Goal: Task Accomplishment & Management: Manage account settings

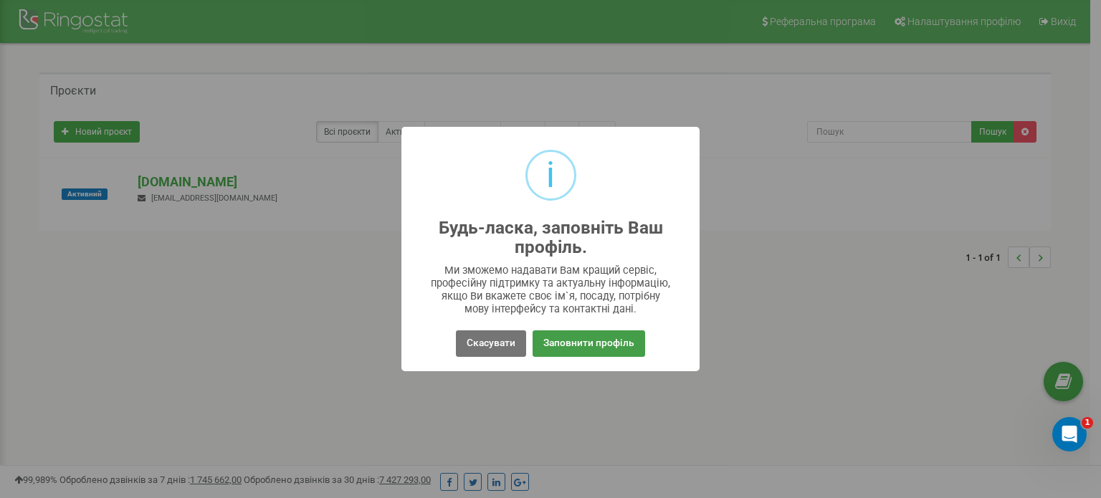
click at [627, 342] on button "Заповнити профіль" at bounding box center [589, 343] width 113 height 27
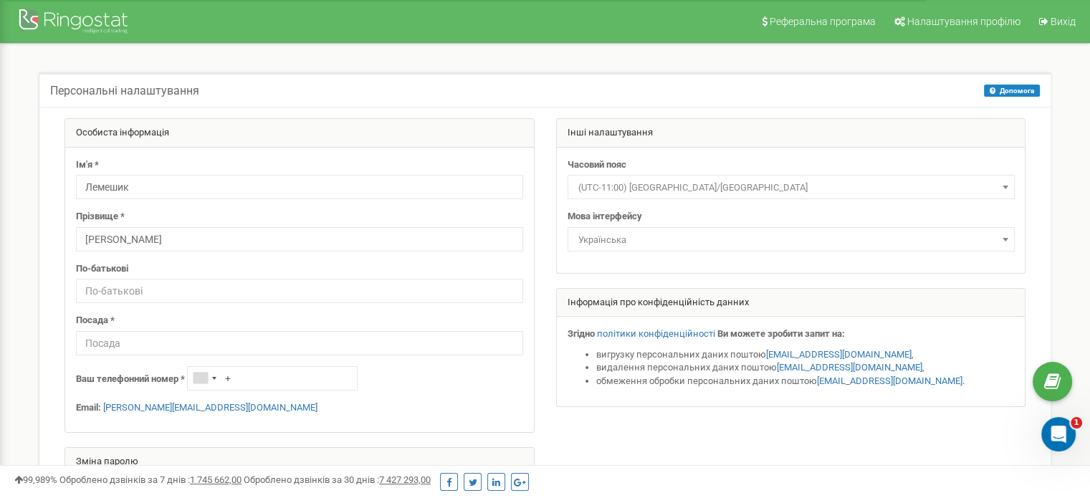
click at [60, 343] on div "Особиста інформація Ім'я * [PERSON_NAME] Прізвище * [PERSON_NAME] По-батькові П…" at bounding box center [300, 304] width 492 height 373
click at [182, 290] on input "text" at bounding box center [299, 291] width 447 height 24
type input "D"
type input "І"
type input "Вікторівна"
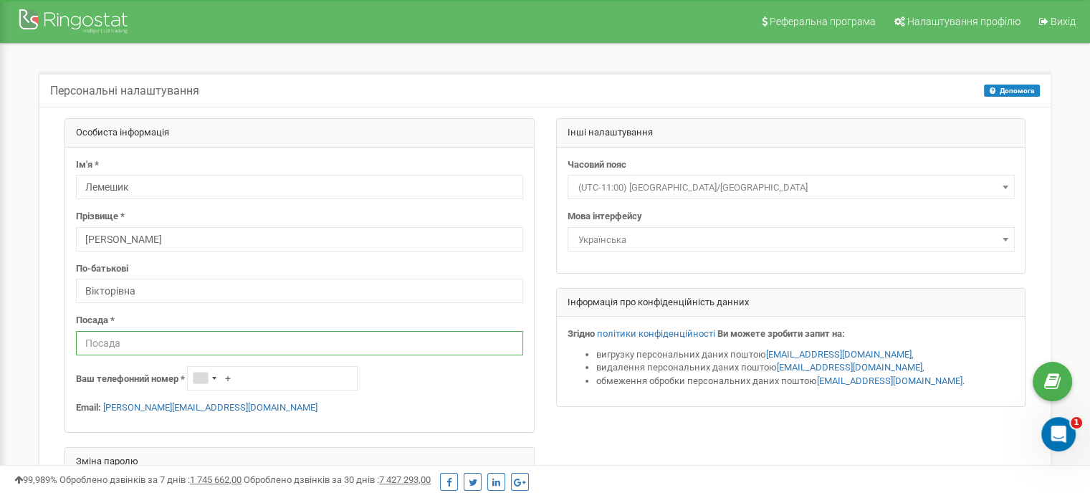
click at [171, 341] on input "text" at bounding box center [299, 343] width 447 height 24
type input "менеджер"
click at [221, 375] on div "Telephone country code" at bounding box center [204, 378] width 33 height 23
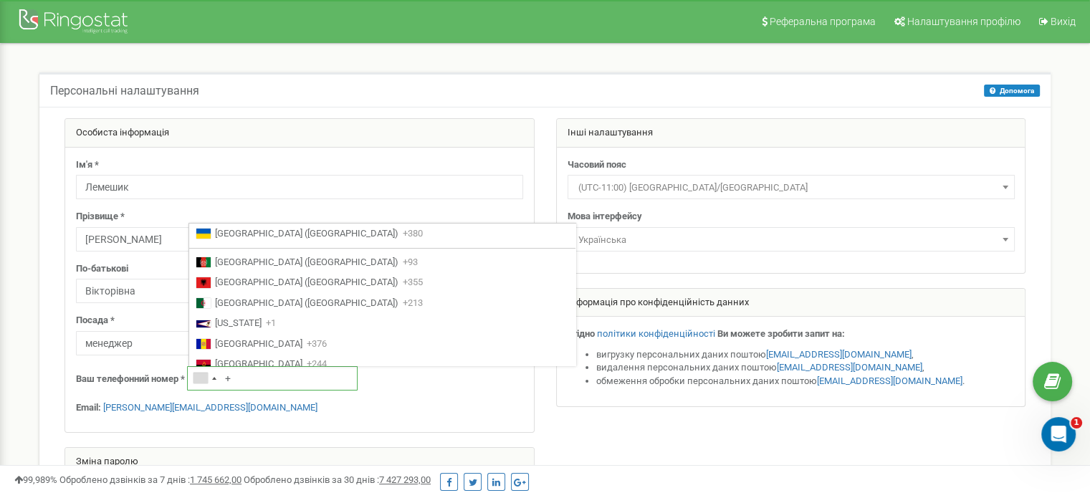
click at [247, 381] on input "+" at bounding box center [272, 378] width 171 height 24
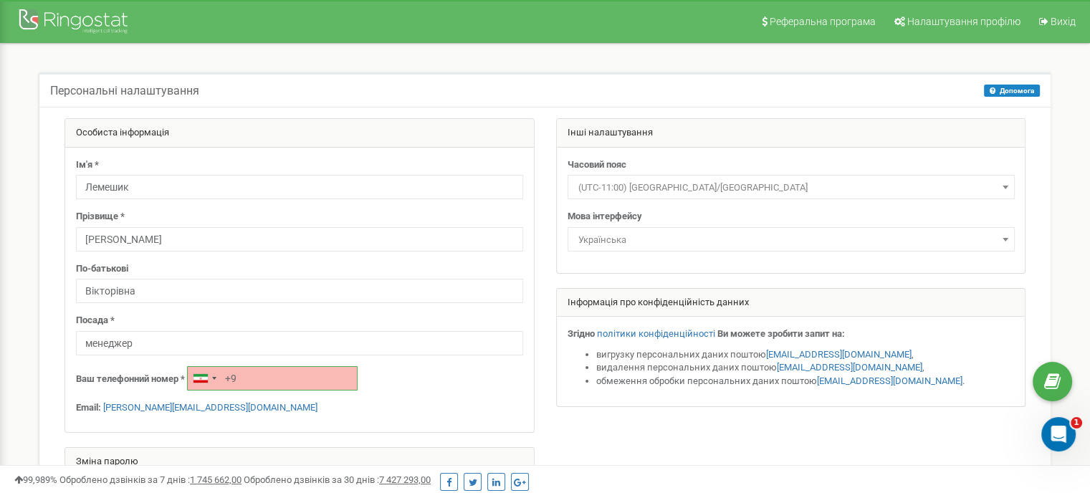
type input "+"
click at [200, 392] on div "Ім'я * Лемешик Прізвище * Анна По-батькові Вікторівна Посада * менеджер Ваш тел…" at bounding box center [299, 290] width 469 height 285
click at [201, 381] on div "Telephone country code" at bounding box center [201, 378] width 14 height 9
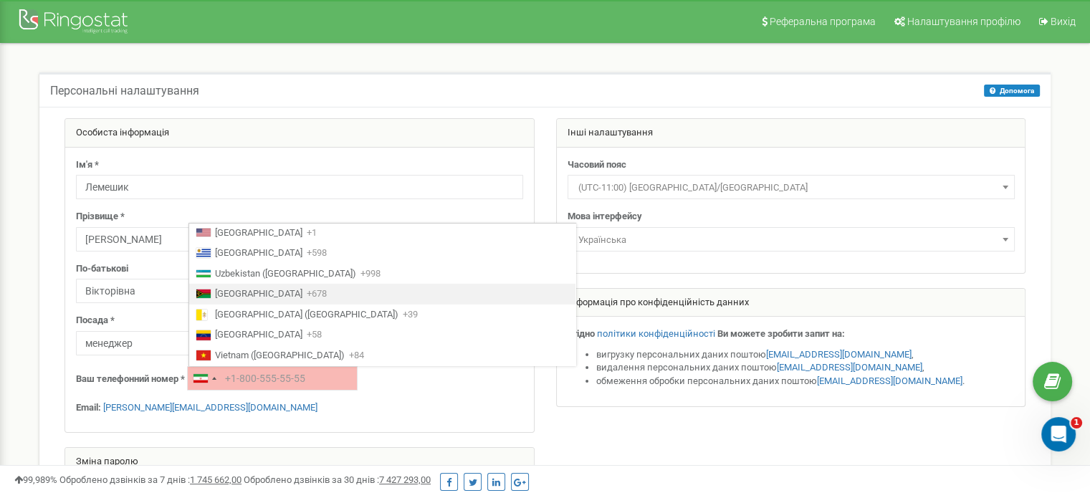
scroll to position [4616, 0]
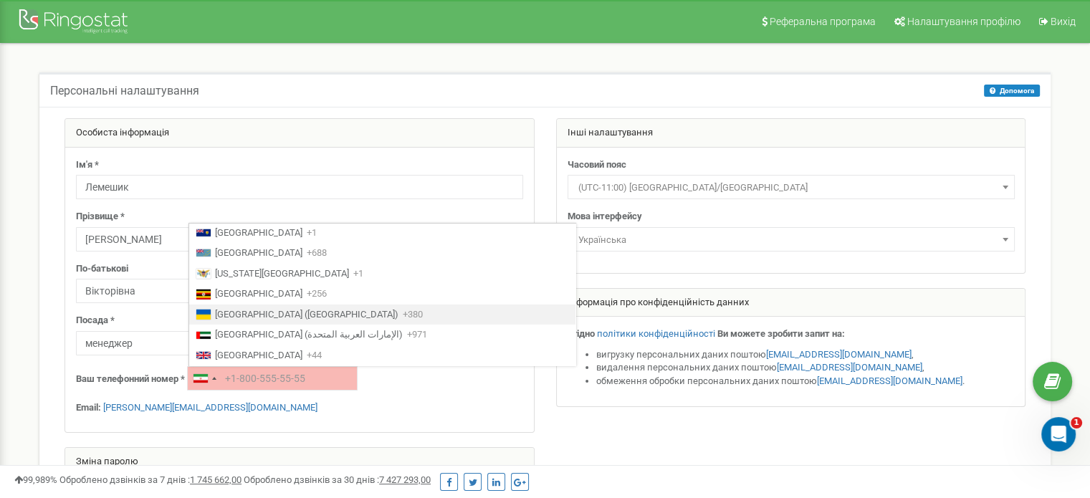
click at [252, 308] on span "Ukraine (Україна)" at bounding box center [307, 315] width 184 height 14
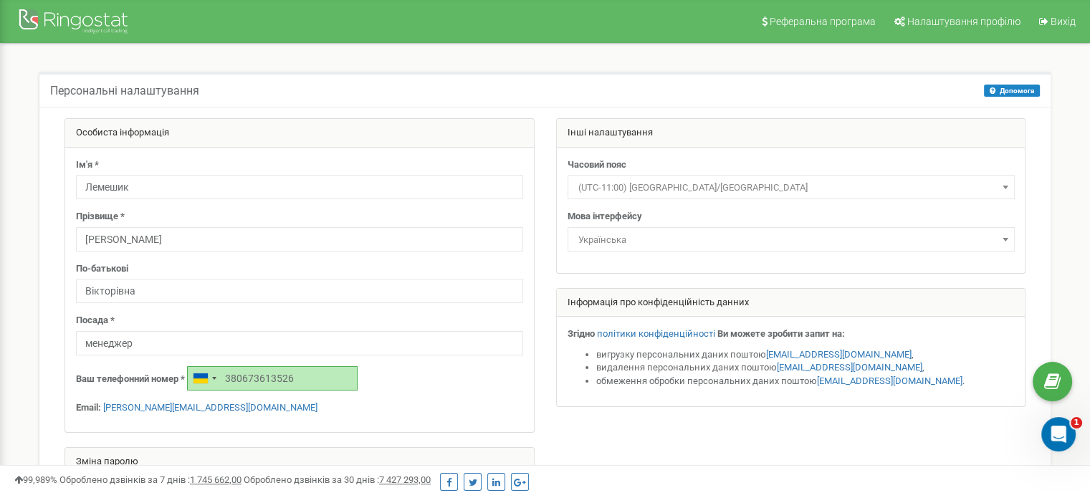
type input "380673613526"
click at [422, 386] on div "Ваш телефонний номер * 380673613526" at bounding box center [299, 378] width 447 height 24
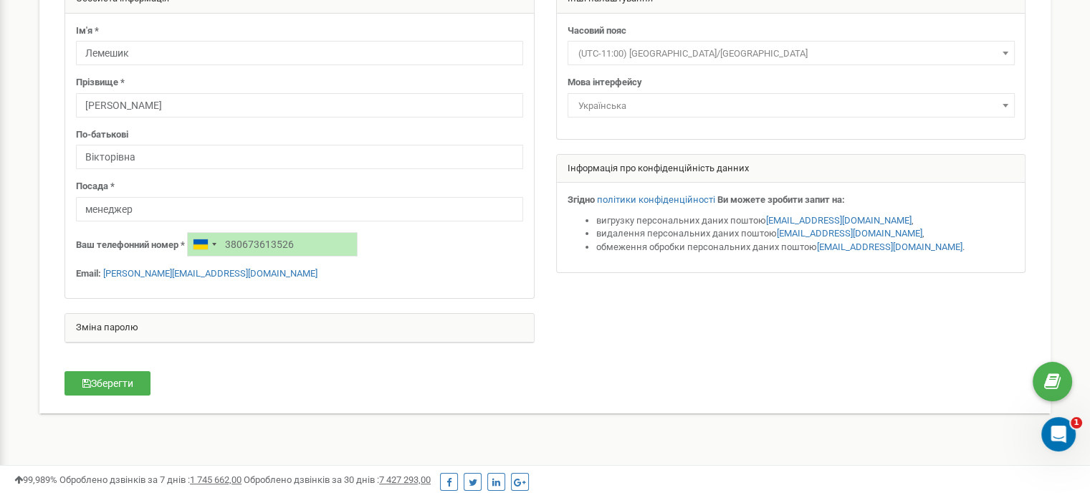
scroll to position [143, 0]
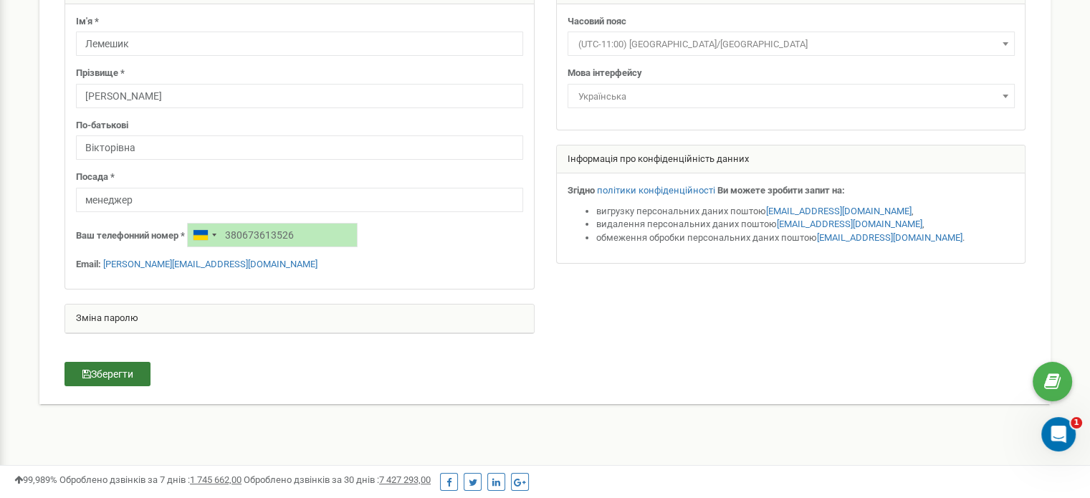
click at [120, 371] on button "Зберегти" at bounding box center [108, 374] width 86 height 24
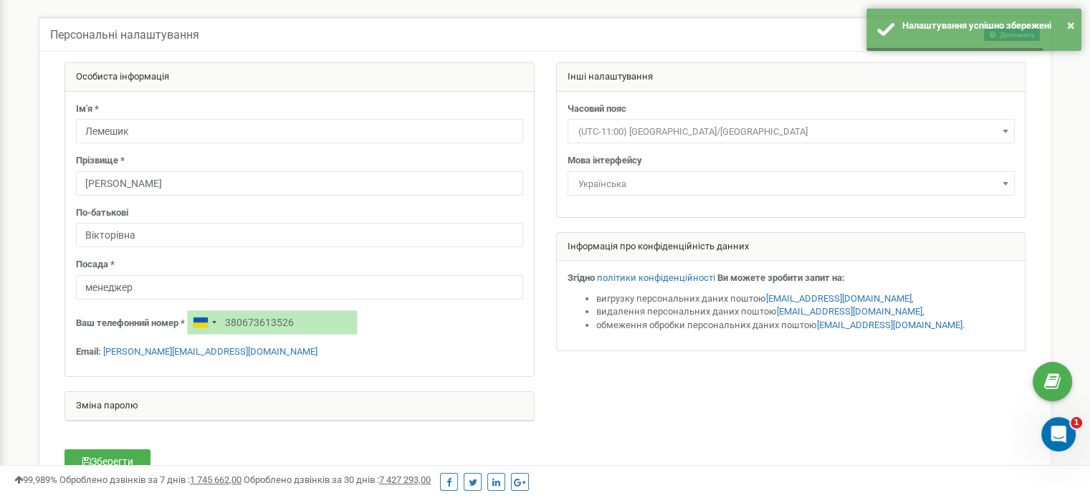
scroll to position [0, 0]
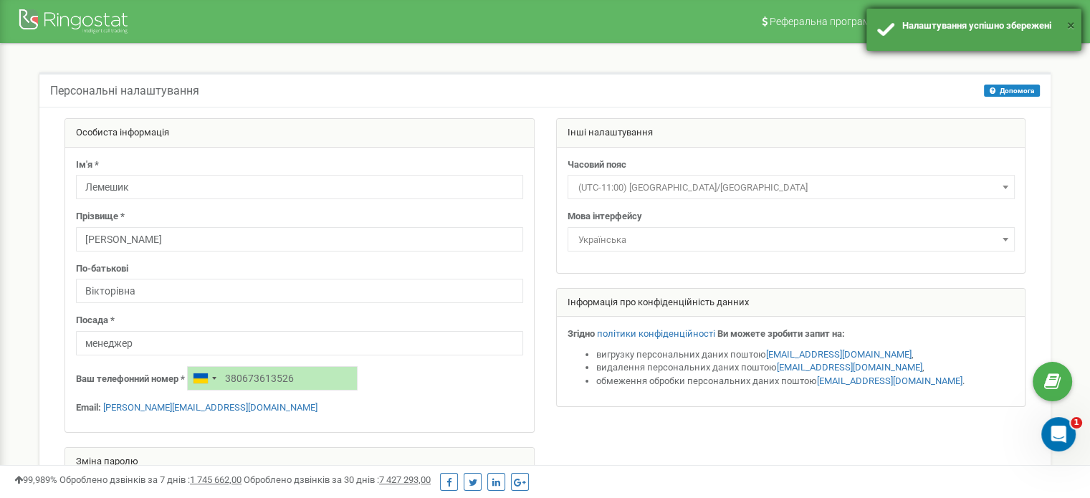
click at [1071, 25] on button "×" at bounding box center [1071, 25] width 8 height 21
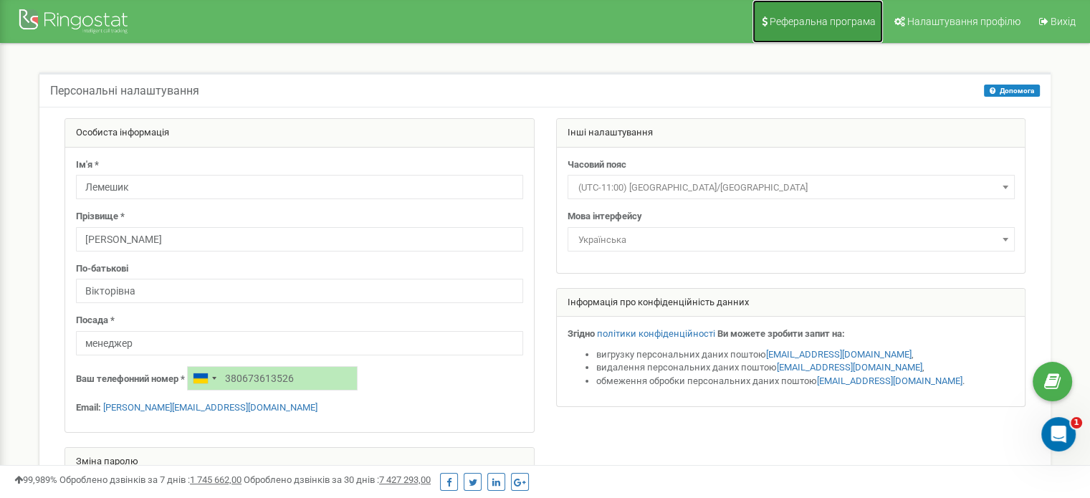
click at [833, 29] on link "Реферальна програма" at bounding box center [818, 21] width 130 height 43
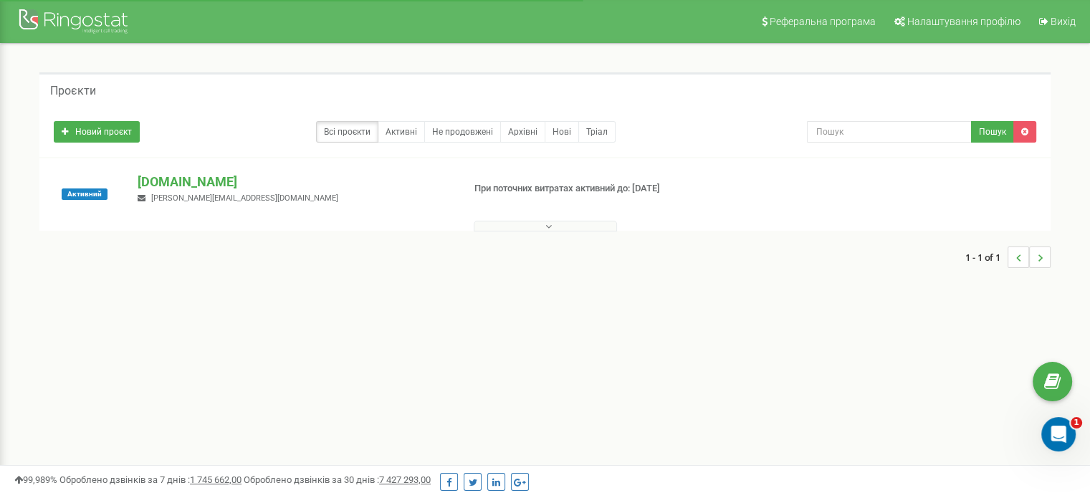
click at [192, 195] on span "andrii.yushchenko@ferm.in.ua" at bounding box center [244, 198] width 187 height 9
click at [168, 183] on p "ferm.in.ua" at bounding box center [294, 182] width 313 height 19
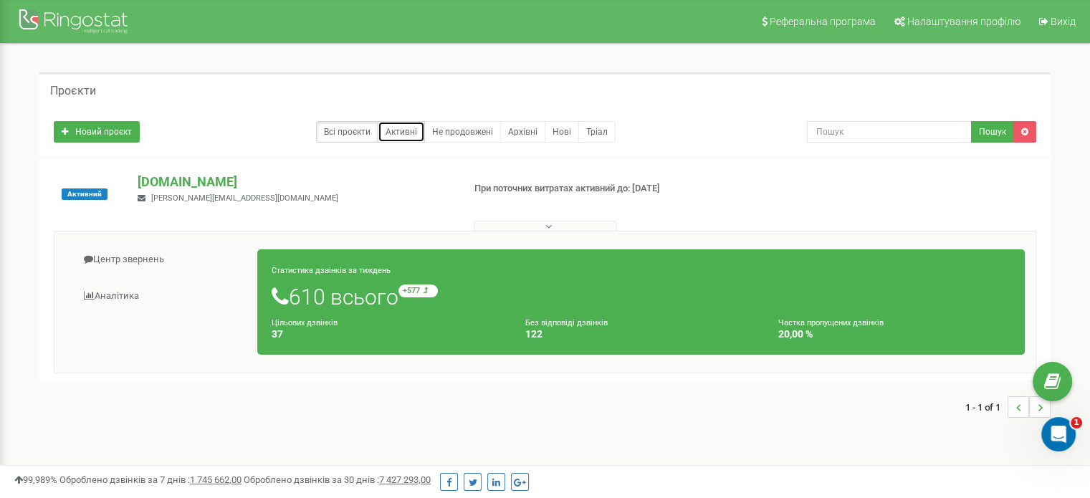
drag, startPoint x: 410, startPoint y: 133, endPoint x: 417, endPoint y: 130, distance: 7.7
click at [411, 133] on link "Активні" at bounding box center [401, 132] width 47 height 22
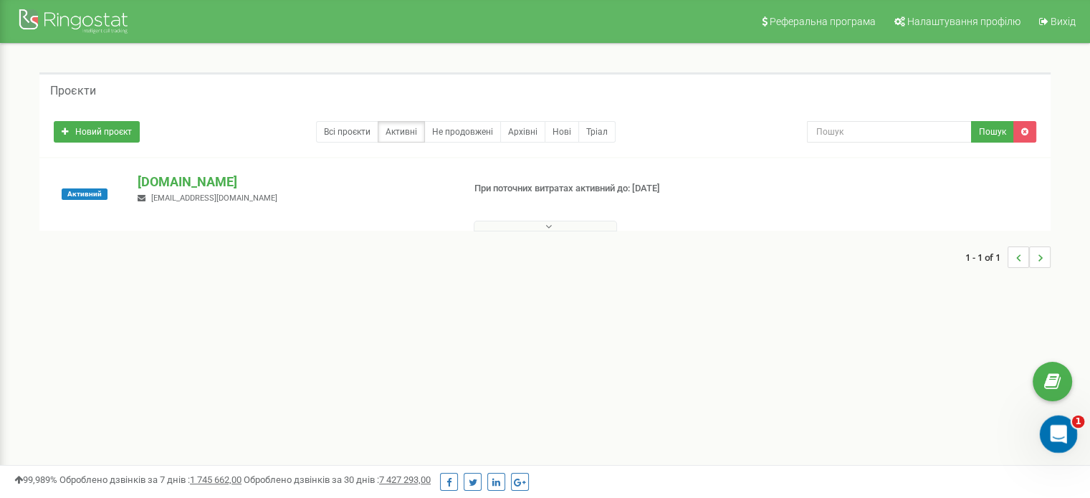
click at [1047, 441] on div "Відкрити програму для спілкування Intercom" at bounding box center [1056, 432] width 47 height 47
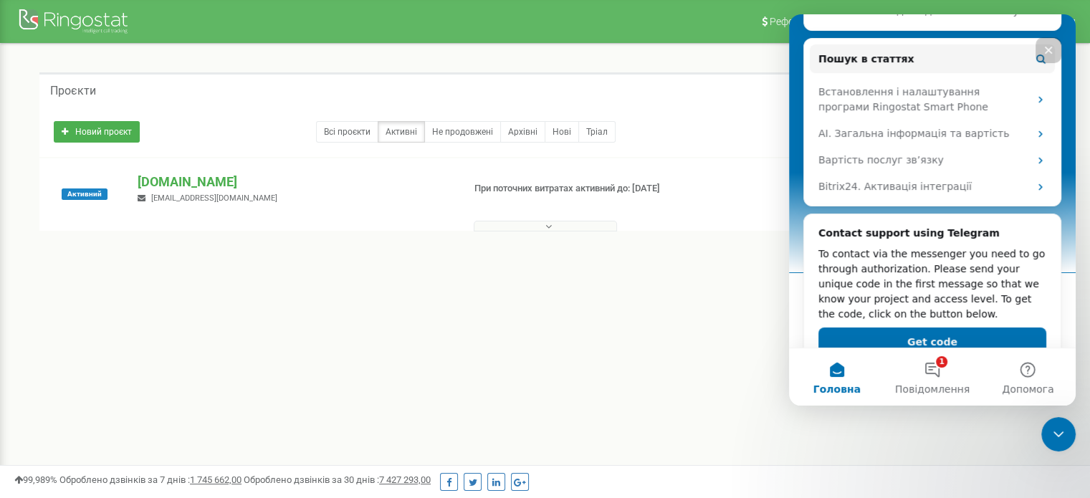
scroll to position [244, 0]
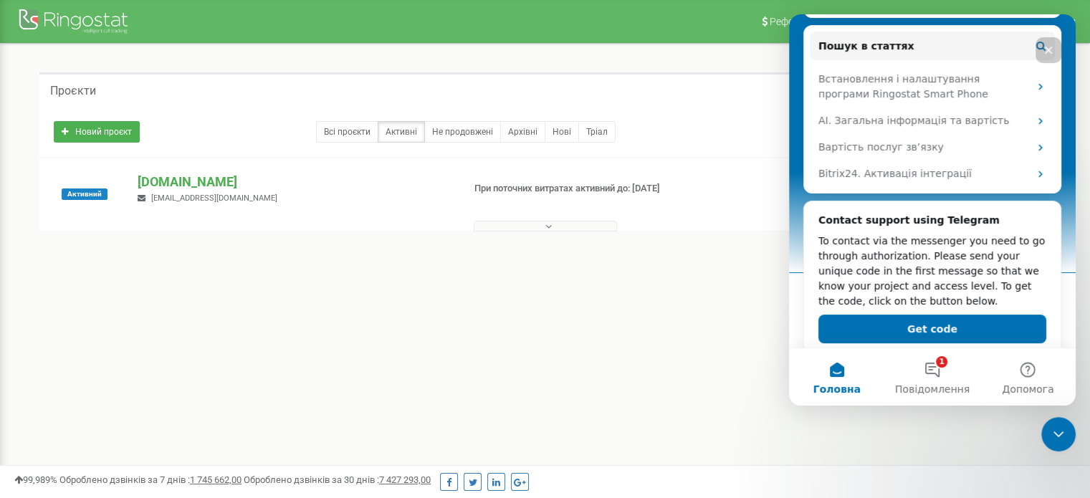
click at [715, 301] on div "Проєкти Новий проєкт Всі проєкти Активні Не продовжені Архівні Нові Тріал Пошук" at bounding box center [545, 177] width 1069 height 267
click at [1052, 54] on icon "Закрити" at bounding box center [1048, 49] width 11 height 11
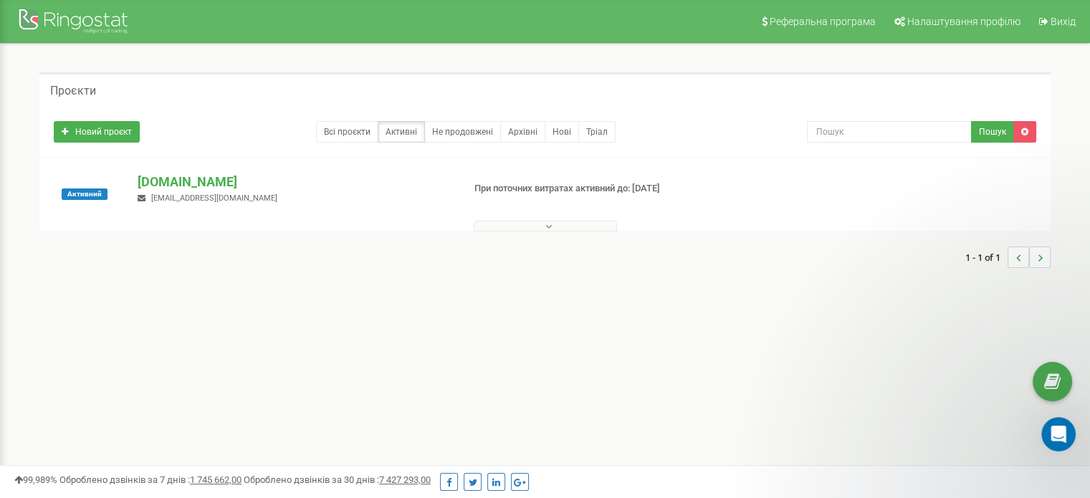
scroll to position [0, 0]
click at [232, 185] on p "[DOMAIN_NAME]" at bounding box center [294, 182] width 313 height 19
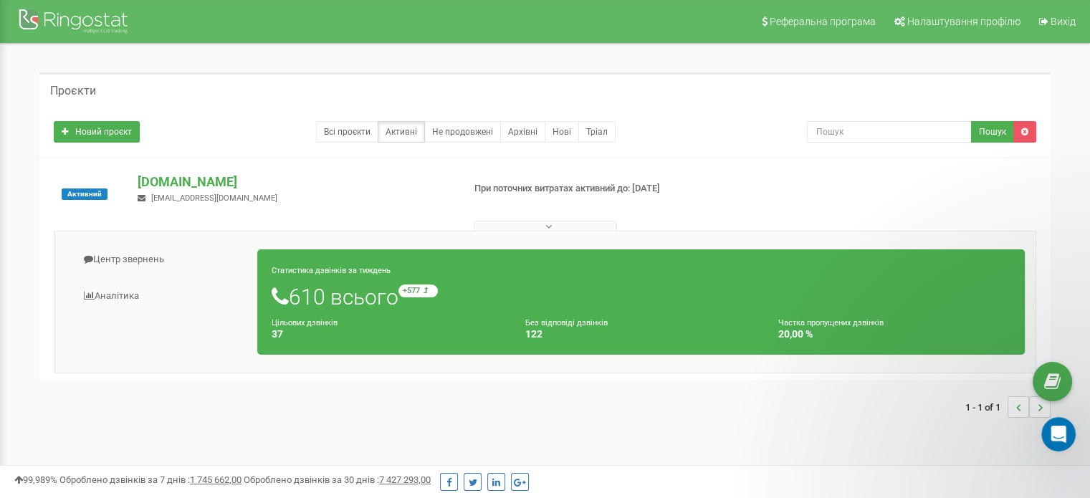
click at [728, 316] on div "Без відповіді дзвінків 122" at bounding box center [642, 328] width 254 height 24
click at [543, 228] on button at bounding box center [545, 226] width 143 height 11
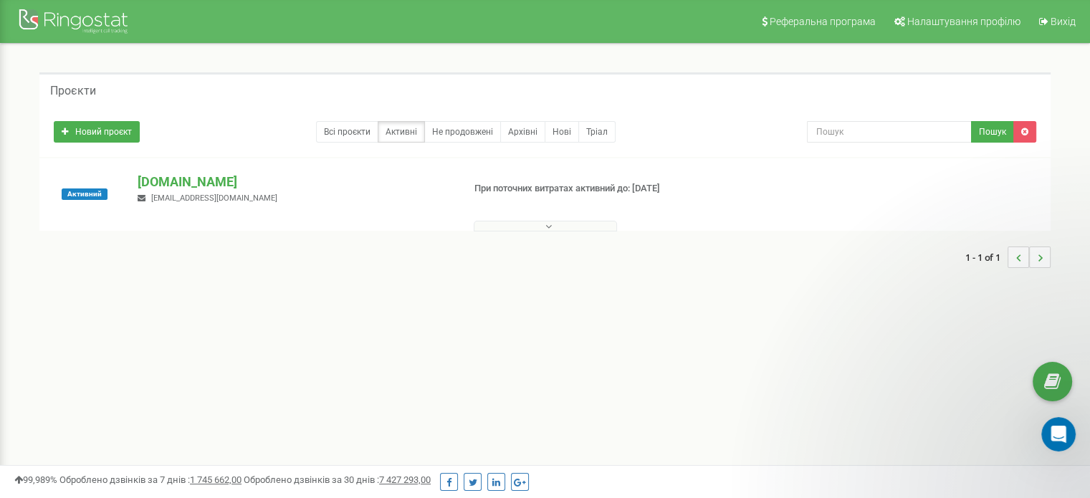
click at [543, 228] on button at bounding box center [545, 226] width 143 height 11
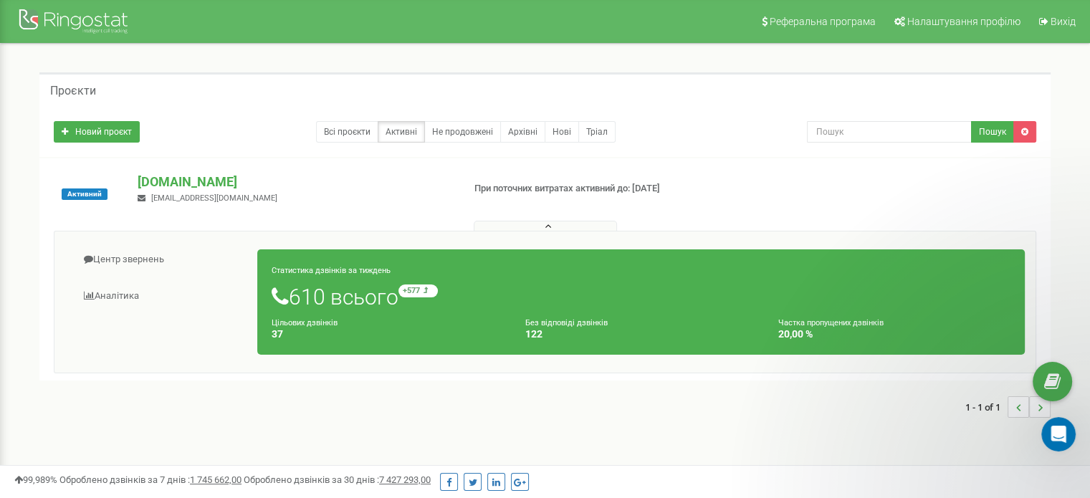
click at [520, 304] on h1 "610 всього +577 відносно минулого тижня" at bounding box center [641, 297] width 739 height 24
click at [597, 288] on h1 "610 всього +577 відносно минулого тижня" at bounding box center [641, 297] width 739 height 24
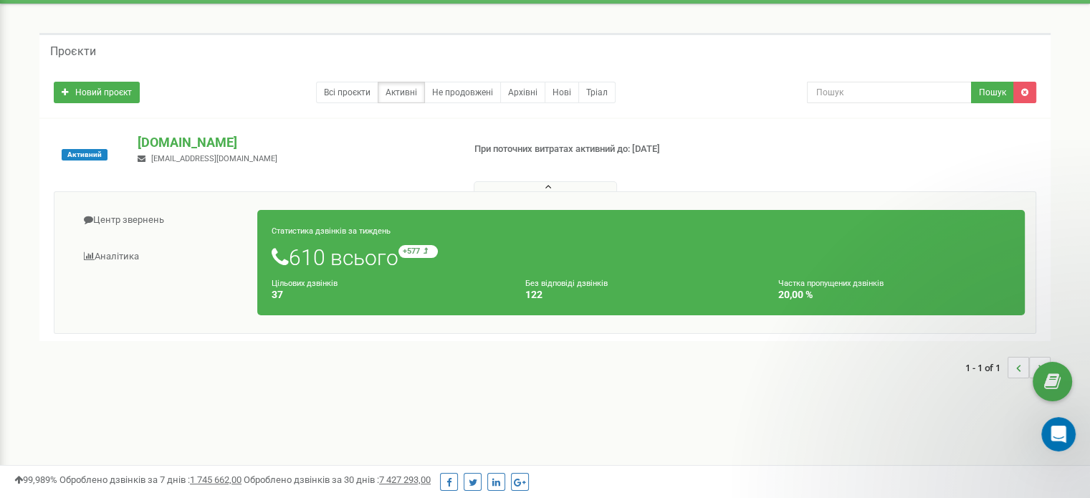
scroll to position [72, 0]
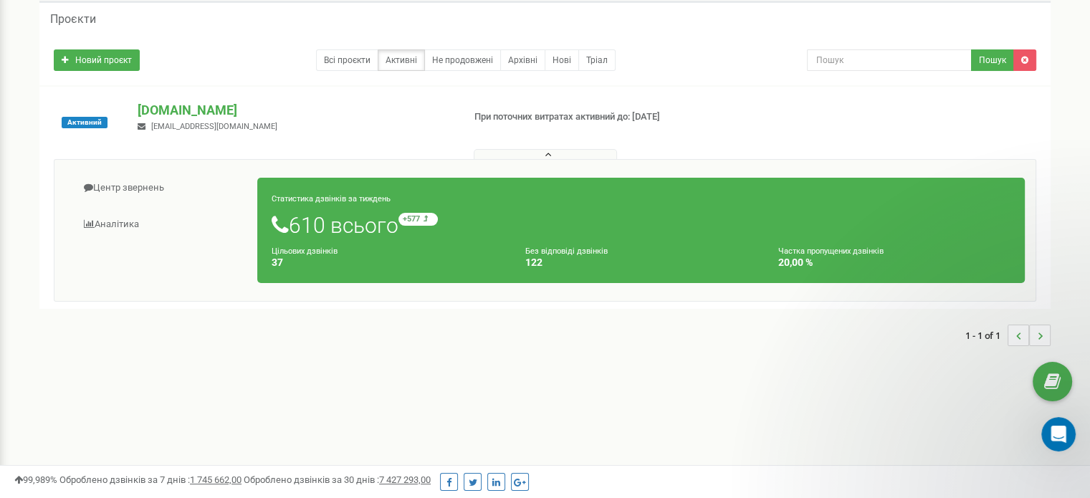
click at [341, 222] on h1 "610 всього +577 відносно минулого тижня" at bounding box center [641, 225] width 739 height 24
click at [324, 254] on small "Цільових дзвінків" at bounding box center [305, 251] width 66 height 9
click at [303, 236] on h1 "610 всього +577 відносно минулого тижня" at bounding box center [641, 225] width 739 height 24
click at [129, 224] on link "Аналiтика" at bounding box center [161, 224] width 193 height 35
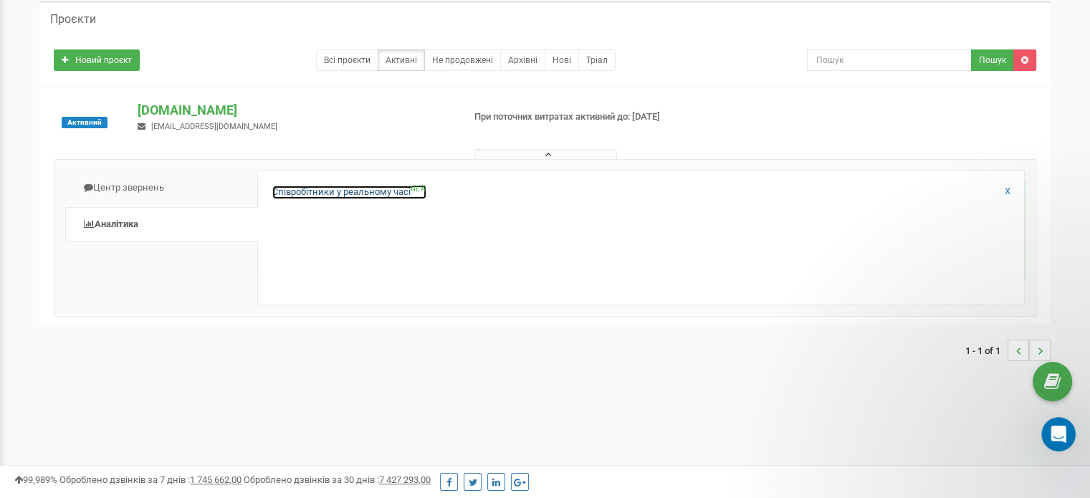
click at [378, 194] on link "Співробітники у реальному часі NEW" at bounding box center [349, 193] width 154 height 14
click at [388, 194] on link "Співробітники у реальному часі NEW" at bounding box center [349, 193] width 154 height 14
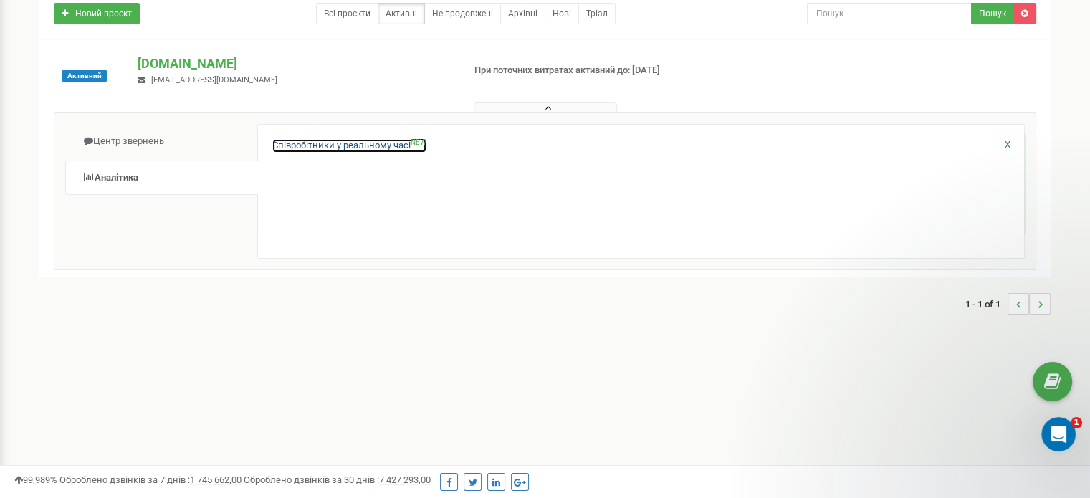
scroll to position [143, 0]
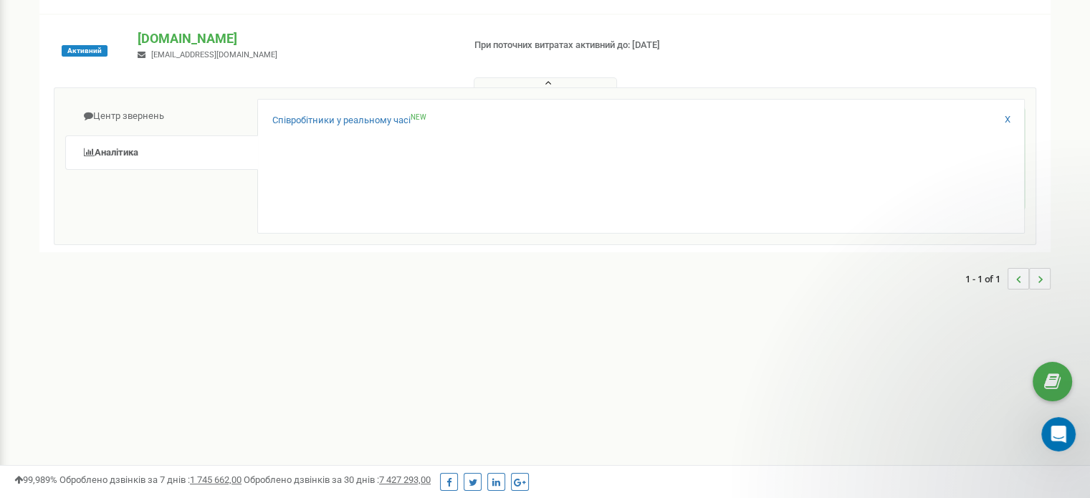
click at [637, 205] on div "Співробітники у реальному часі NEW X" at bounding box center [641, 166] width 768 height 135
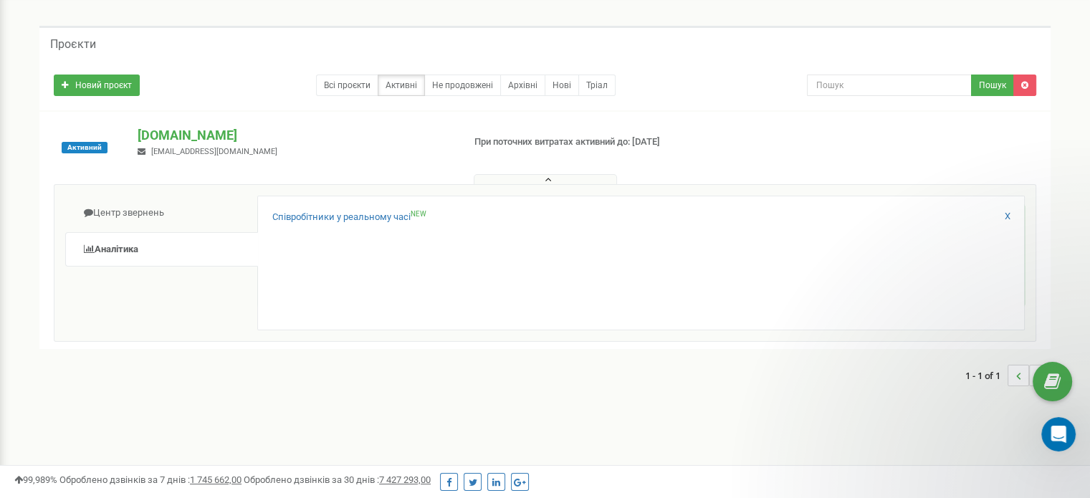
scroll to position [141, 0]
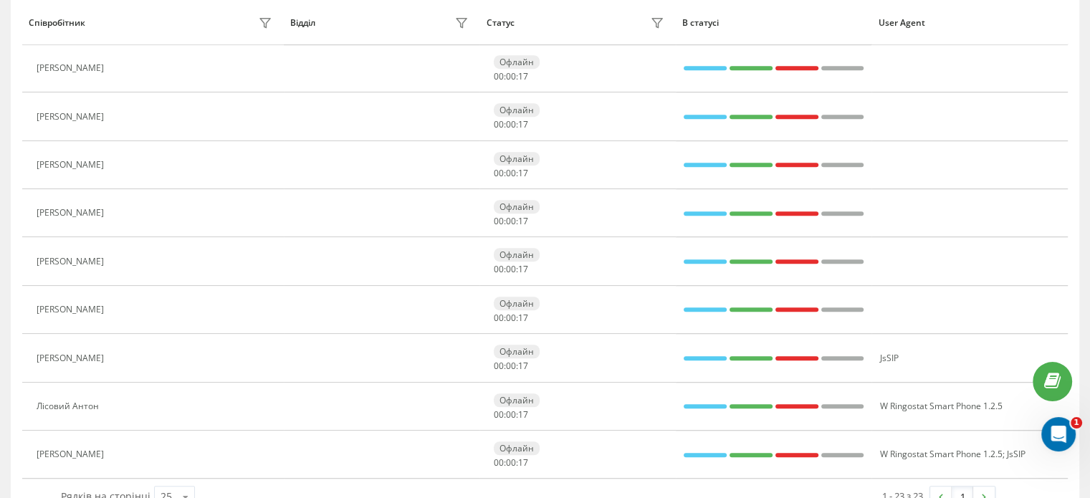
scroll to position [890, 0]
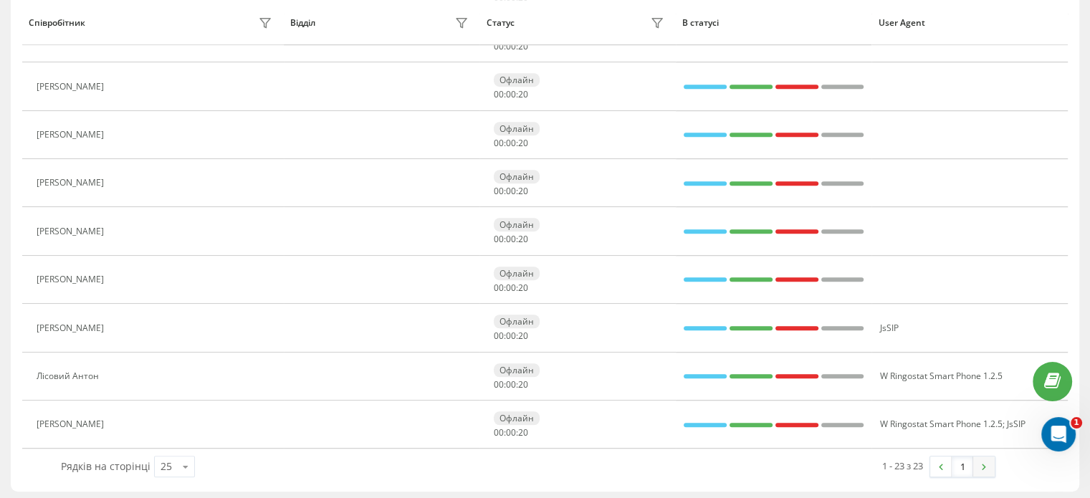
click at [982, 465] on img at bounding box center [984, 467] width 4 height 6
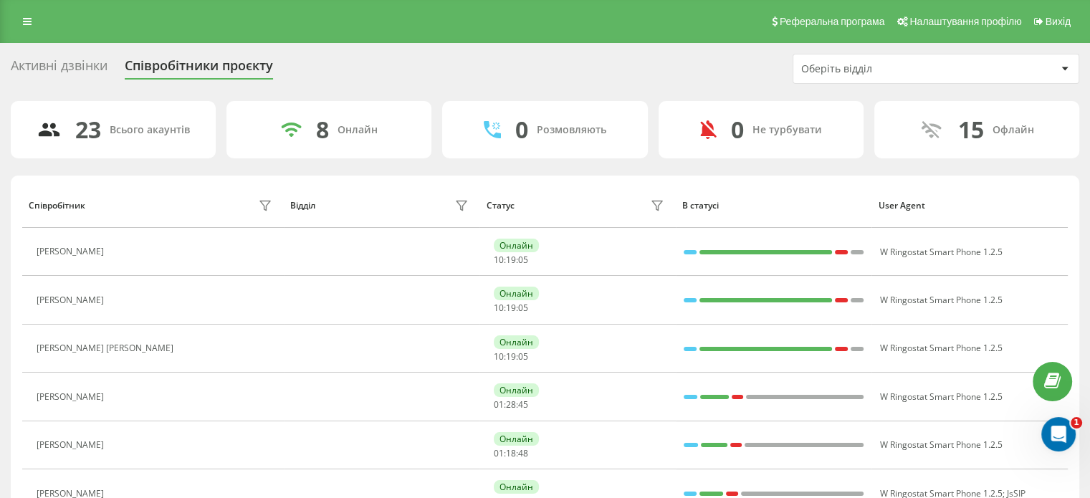
click at [69, 71] on div "Активні дзвінки" at bounding box center [59, 69] width 97 height 22
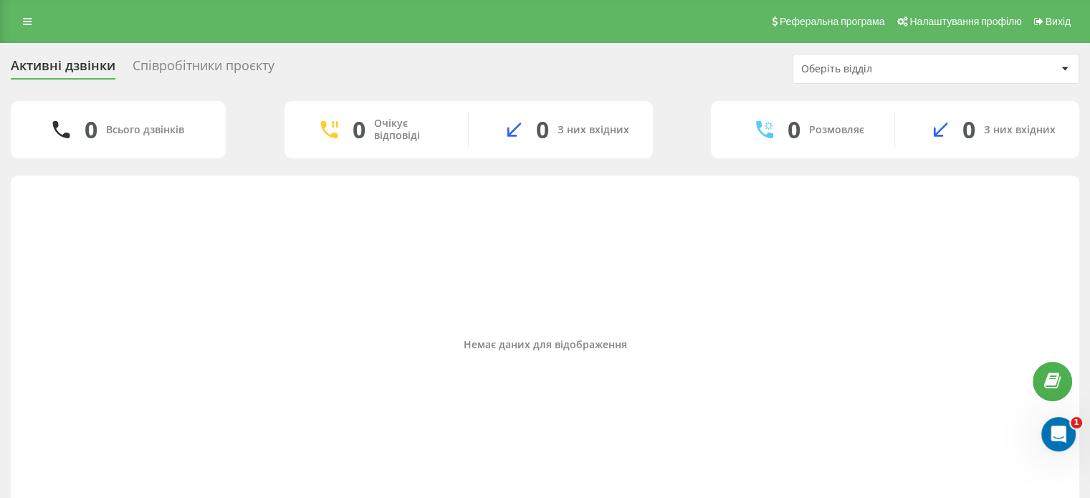
click at [203, 65] on div "Співробітники проєкту" at bounding box center [204, 69] width 142 height 22
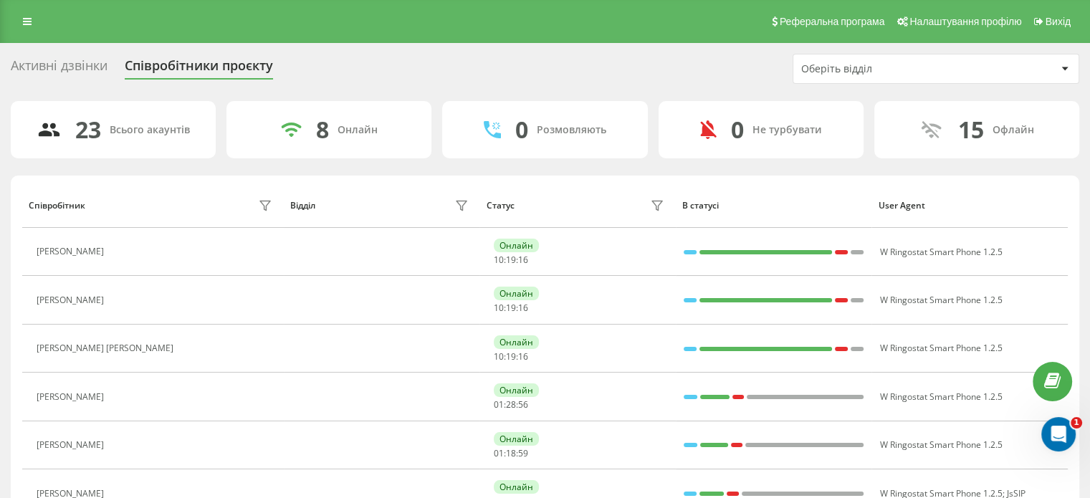
click at [75, 68] on div "Активні дзвінки" at bounding box center [59, 69] width 97 height 22
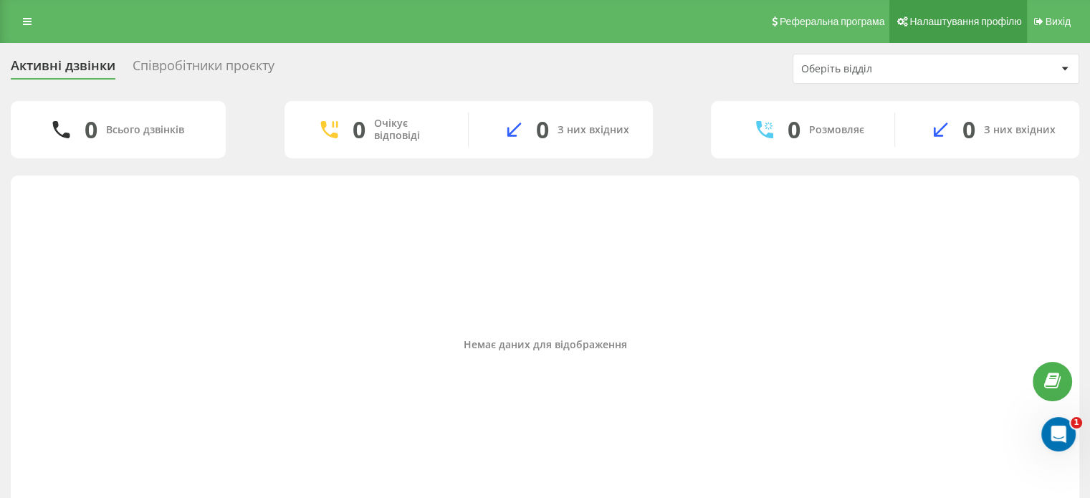
click at [955, 19] on span "Налаштування профілю" at bounding box center [966, 21] width 112 height 11
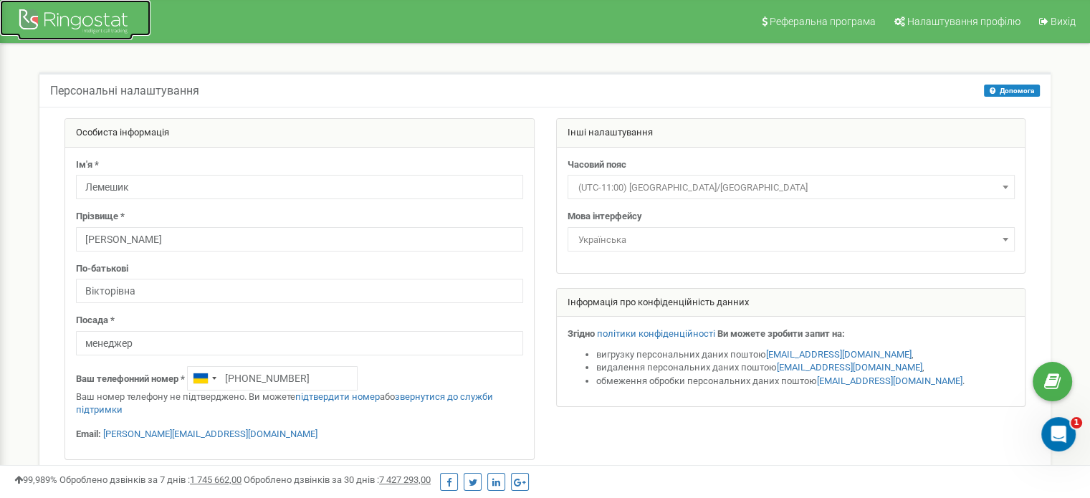
click at [63, 8] on div at bounding box center [75, 23] width 115 height 34
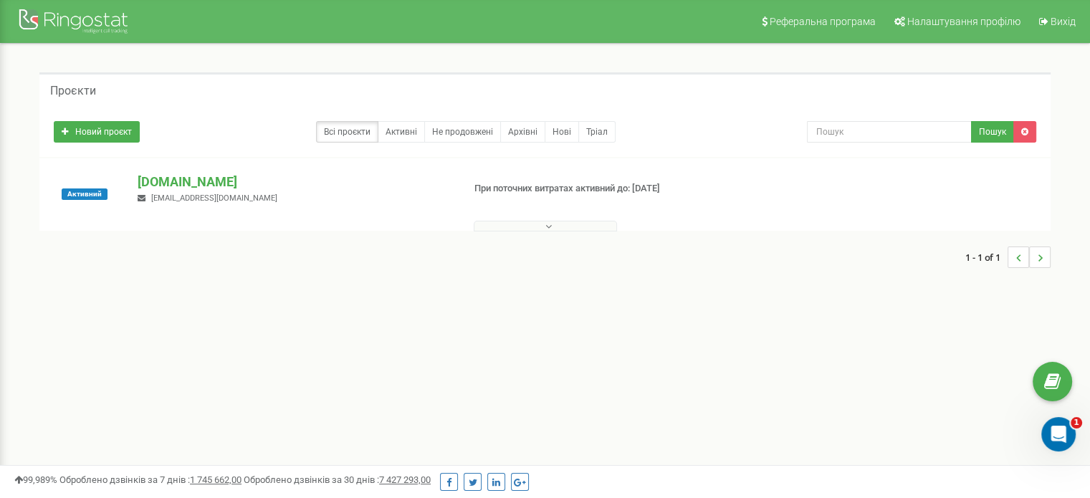
click at [206, 195] on span "[EMAIL_ADDRESS][DOMAIN_NAME]" at bounding box center [214, 198] width 126 height 9
click at [191, 181] on p "[DOMAIN_NAME]" at bounding box center [294, 182] width 313 height 19
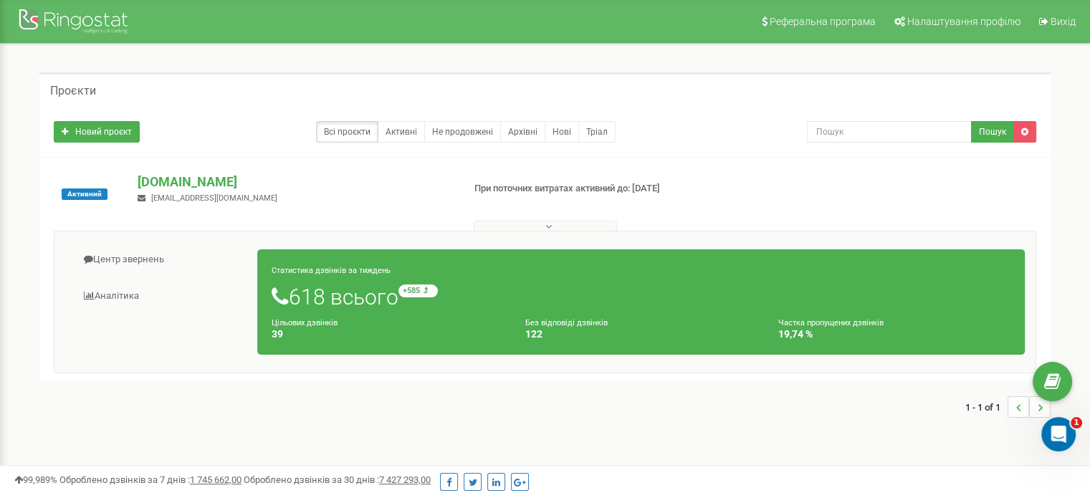
scroll to position [215, 0]
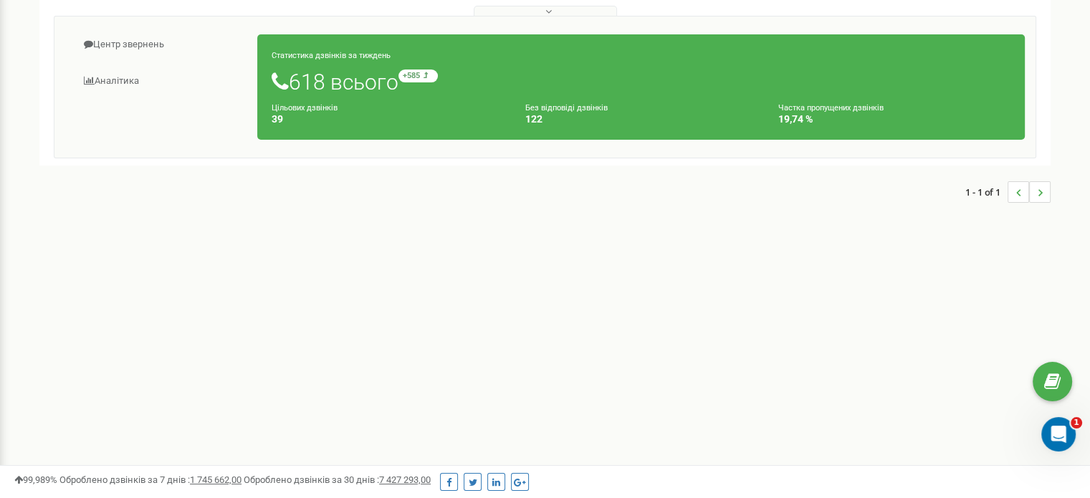
click at [467, 83] on h1 "618 всього +585 відносно минулого тижня" at bounding box center [641, 82] width 739 height 24
click at [680, 90] on h1 "618 всього +585 відносно минулого тижня" at bounding box center [641, 82] width 739 height 24
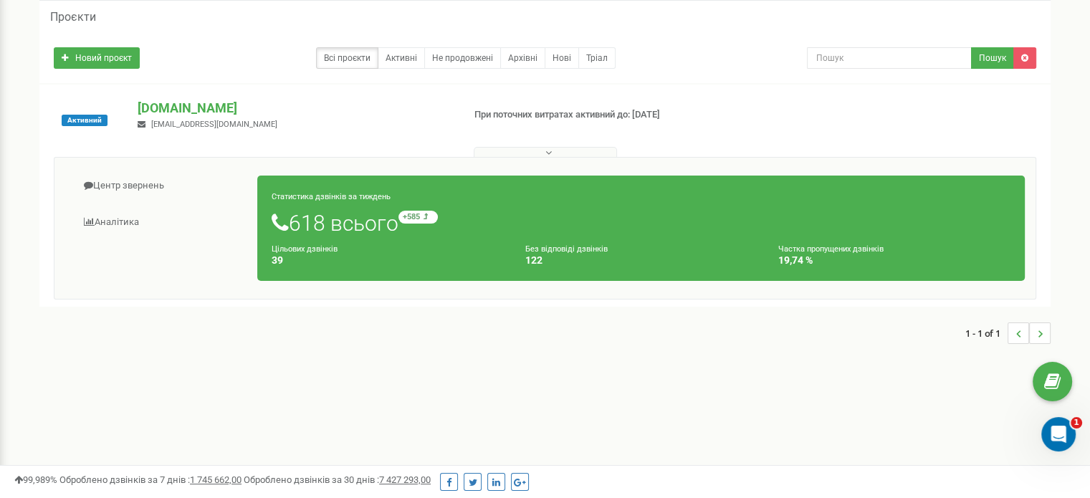
scroll to position [72, 0]
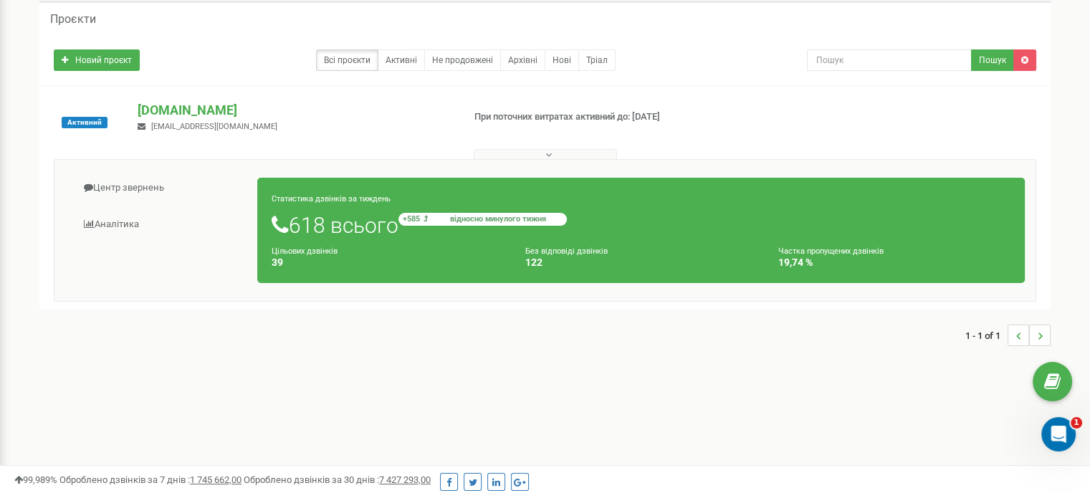
click at [442, 220] on small "+585 відносно минулого тижня" at bounding box center [483, 219] width 168 height 13
click at [414, 260] on h4 "39" at bounding box center [388, 262] width 232 height 11
click at [321, 210] on div "Статистика дзвінків за тиждень 618 всього +585 відносно минулого тижня Цільових…" at bounding box center [641, 230] width 768 height 105
click at [321, 191] on div "Статистика дзвінків за тиждень 618 всього +585 відносно минулого тижня Цільових…" at bounding box center [641, 230] width 768 height 105
click at [580, 198] on div "Статистика дзвінків за тиждень 618 всього +585 відносно минулого тижня Цільових…" at bounding box center [641, 230] width 768 height 105
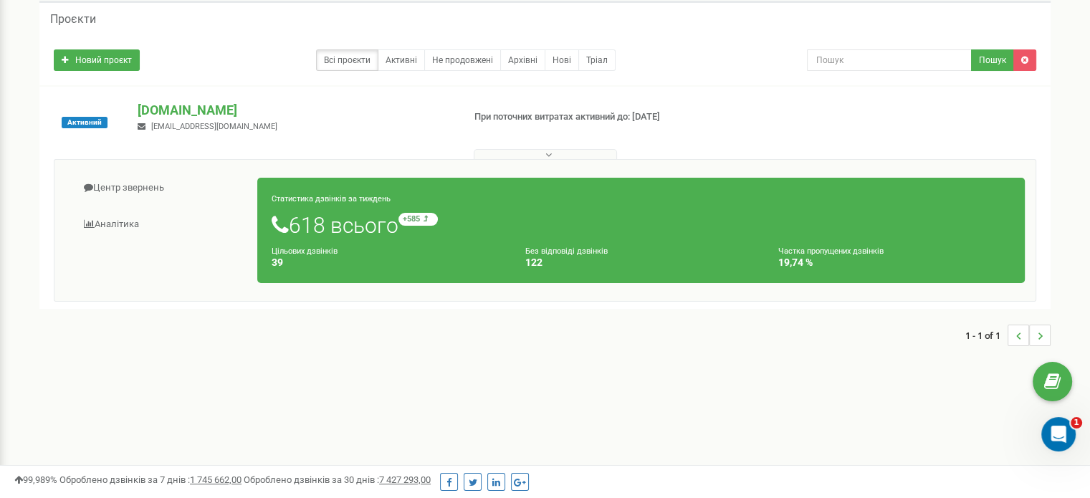
click at [725, 247] on div "Без відповіді дзвінків 122" at bounding box center [642, 256] width 254 height 24
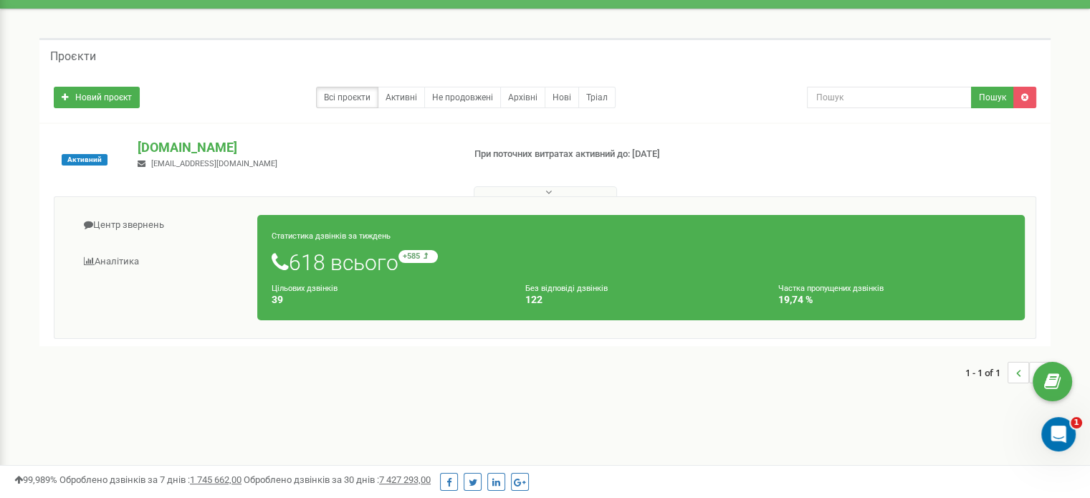
scroll to position [0, 0]
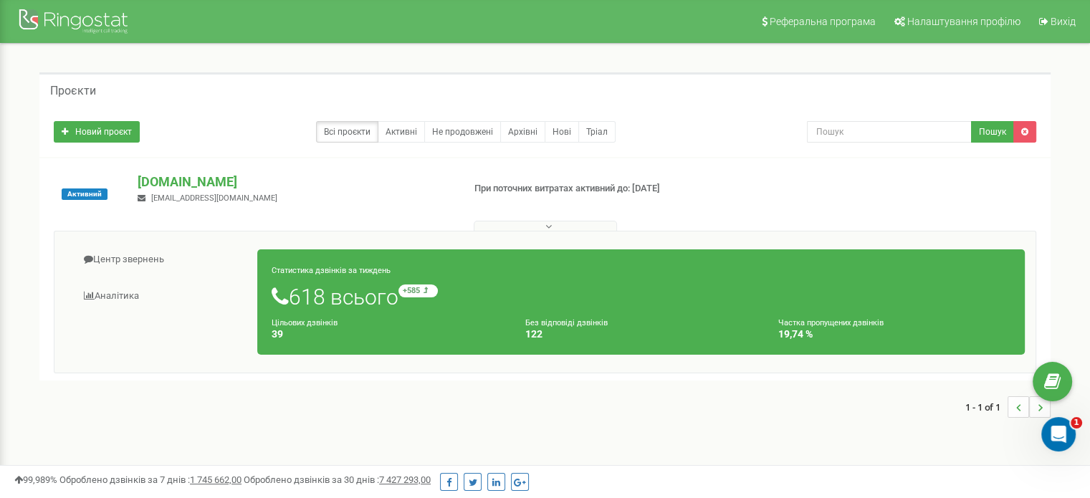
click at [552, 227] on button at bounding box center [545, 226] width 143 height 11
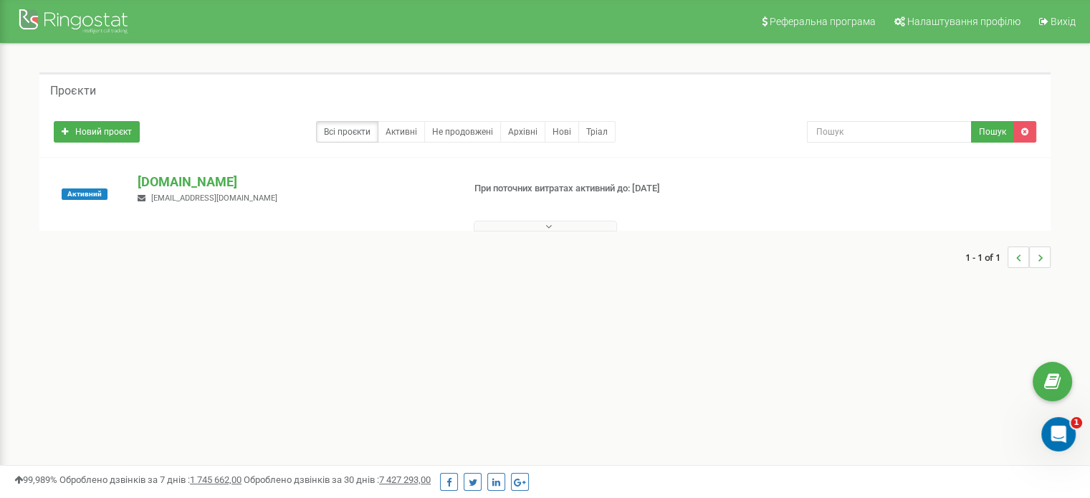
click at [552, 227] on button at bounding box center [545, 226] width 143 height 11
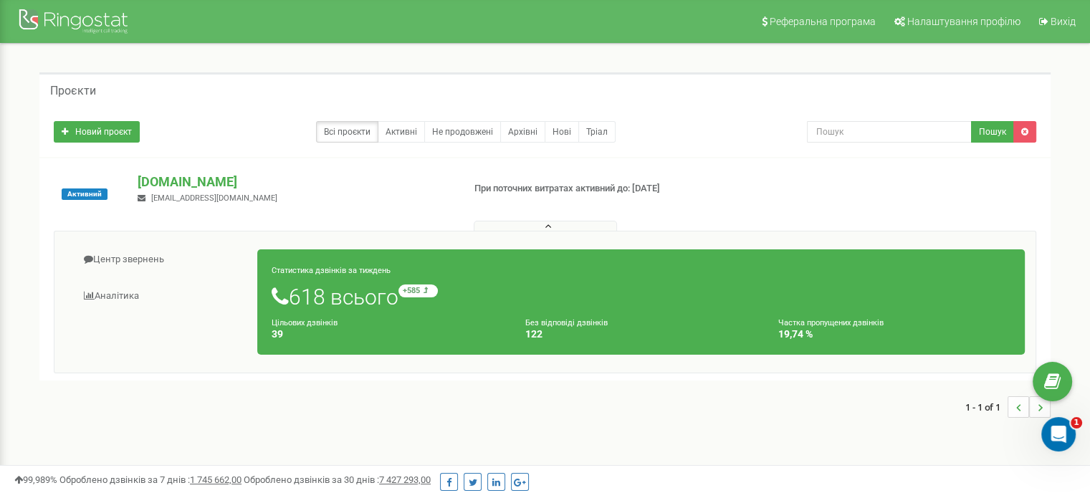
click at [553, 300] on h1 "618 всього +585 відносно минулого тижня" at bounding box center [641, 297] width 739 height 24
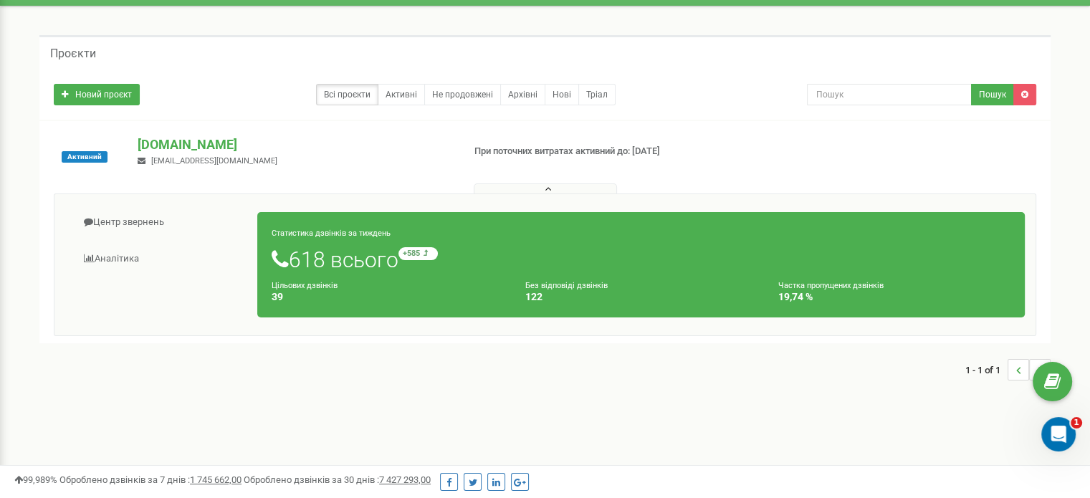
scroll to position [72, 0]
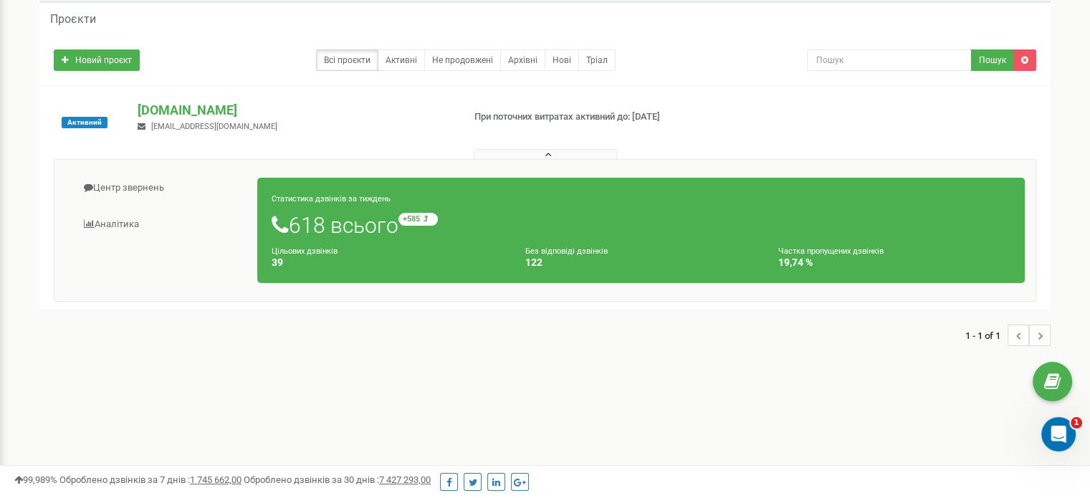
click at [473, 228] on h1 "618 всього +585 відносно минулого тижня" at bounding box center [641, 225] width 739 height 24
click at [480, 227] on h1 "618 всього +585 відносно минулого тижня" at bounding box center [641, 225] width 739 height 24
click at [510, 234] on h1 "618 всього +585 відносно минулого тижня" at bounding box center [641, 225] width 739 height 24
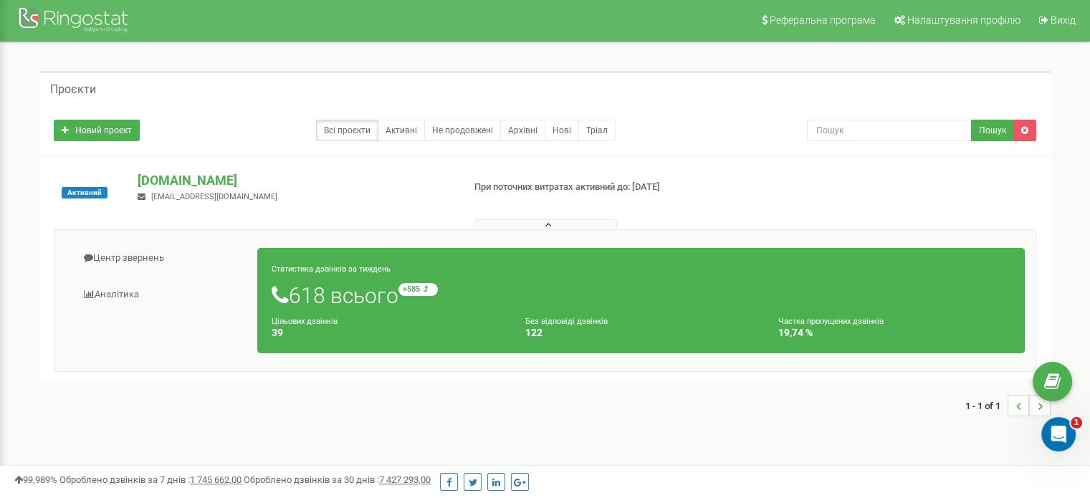
scroll to position [0, 0]
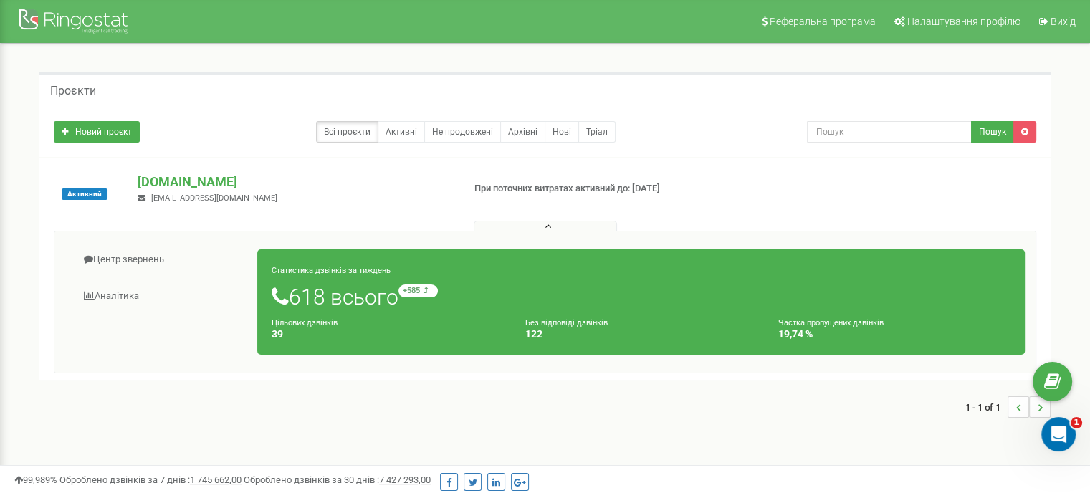
click at [865, 319] on small "Частка пропущених дзвінків" at bounding box center [831, 322] width 105 height 9
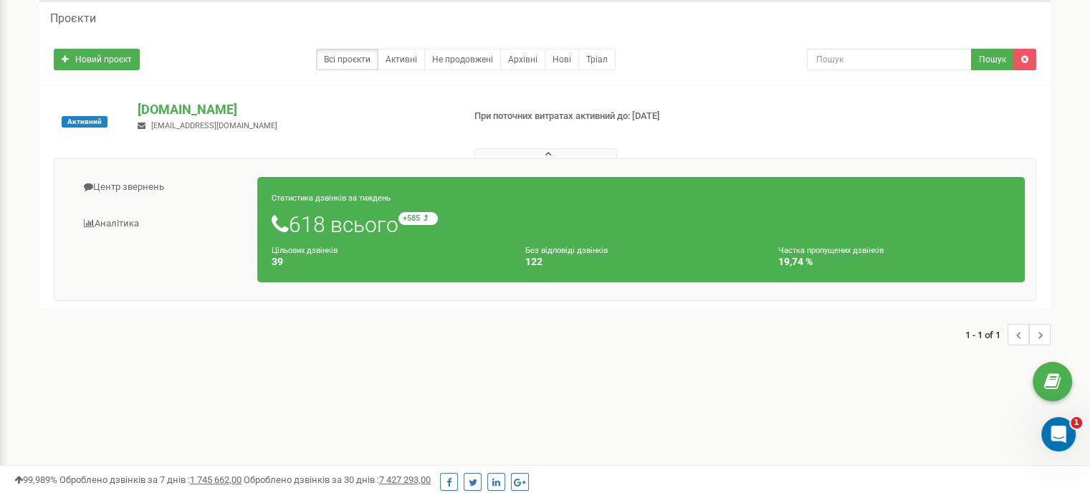
scroll to position [72, 0]
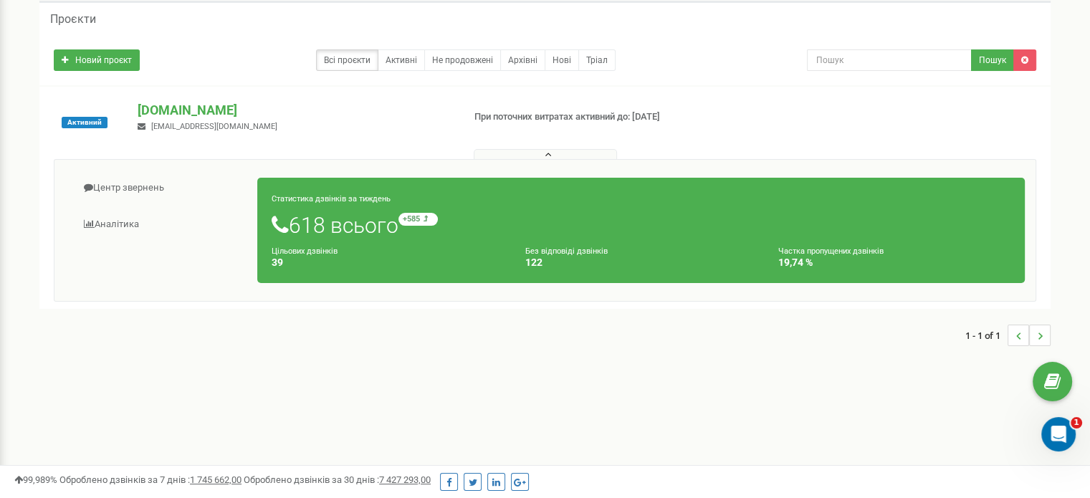
click at [777, 244] on div "Частка пропущених дзвінків 19,74 %" at bounding box center [895, 256] width 254 height 24
click at [680, 237] on div "Статистика дзвінків за тиждень 618 всього +585 відносно минулого тижня Цільових…" at bounding box center [641, 230] width 768 height 105
click at [519, 243] on div "Статистика дзвінків за тиждень 618 всього +585 відносно минулого тижня Цільових…" at bounding box center [641, 230] width 768 height 105
click at [520, 234] on h1 "618 всього +585 відносно минулого тижня" at bounding box center [641, 225] width 739 height 24
click at [707, 229] on h1 "618 всього +585 відносно минулого тижня" at bounding box center [641, 225] width 739 height 24
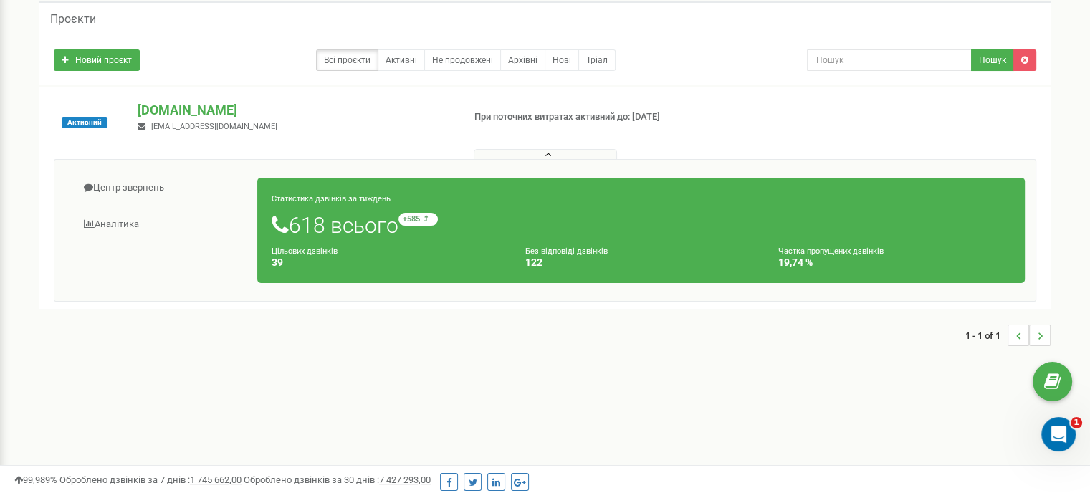
click at [333, 234] on h1 "618 всього +585 відносно минулого тижня" at bounding box center [641, 225] width 739 height 24
